Goal: Unclear

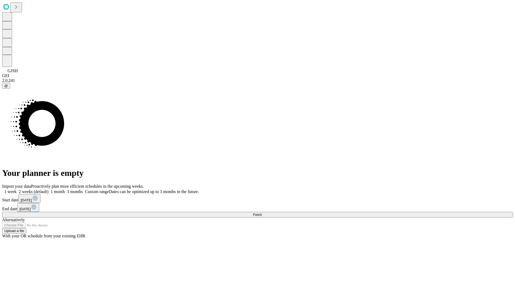
click at [262, 212] on span "Fetch" at bounding box center [257, 214] width 9 height 4
